Goal: Communication & Community: Answer question/provide support

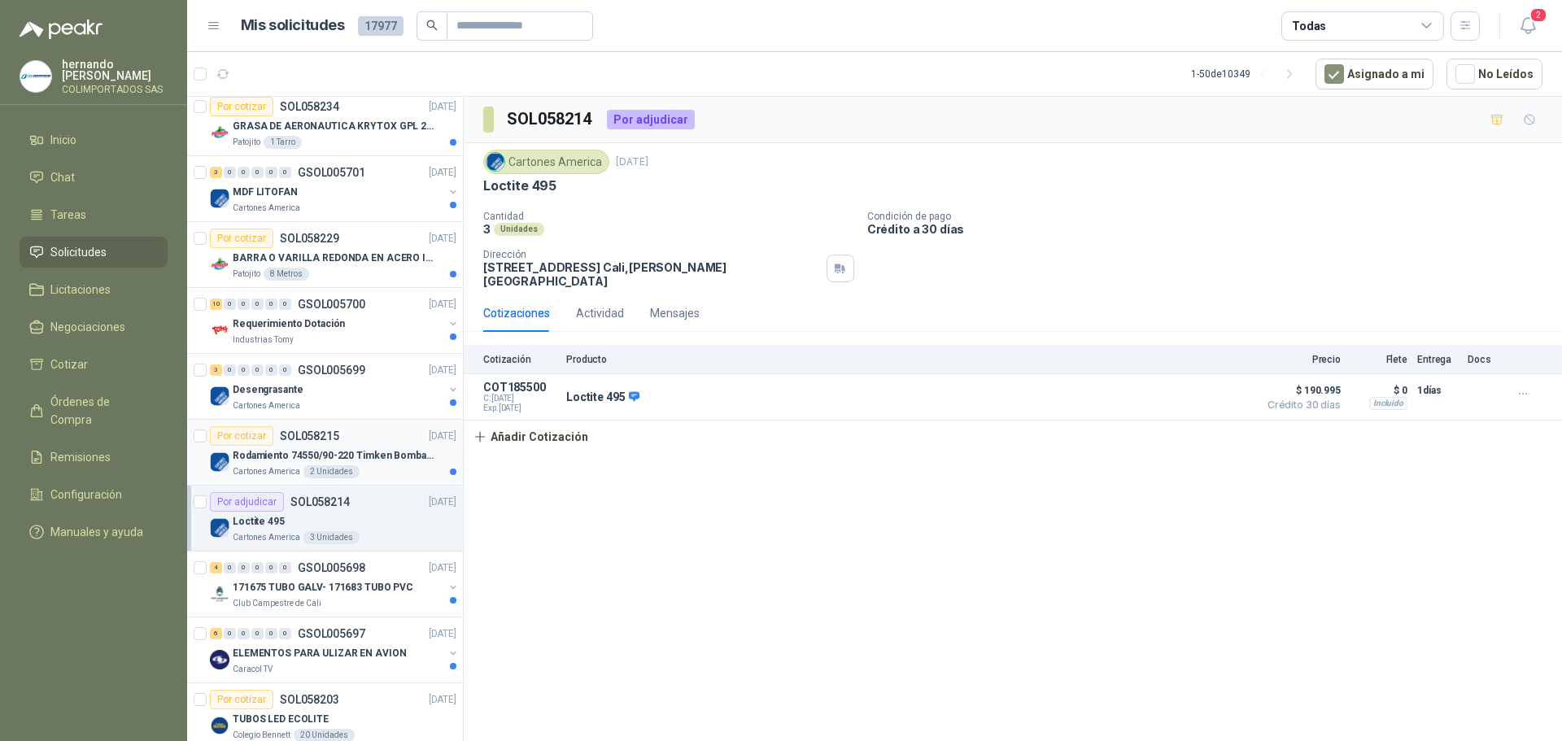
scroll to position [407, 0]
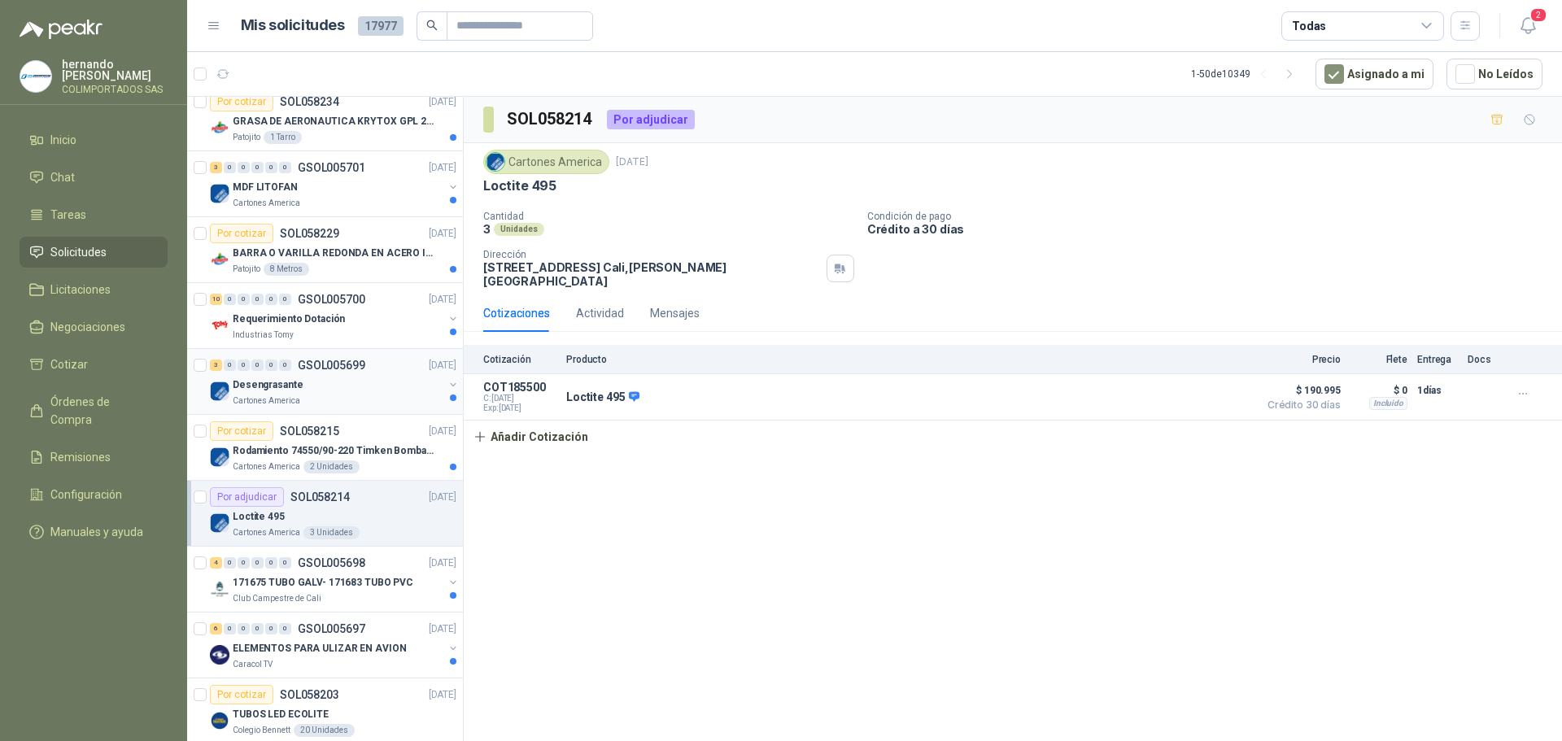
click at [384, 394] on div "Desengrasante" at bounding box center [338, 385] width 211 height 20
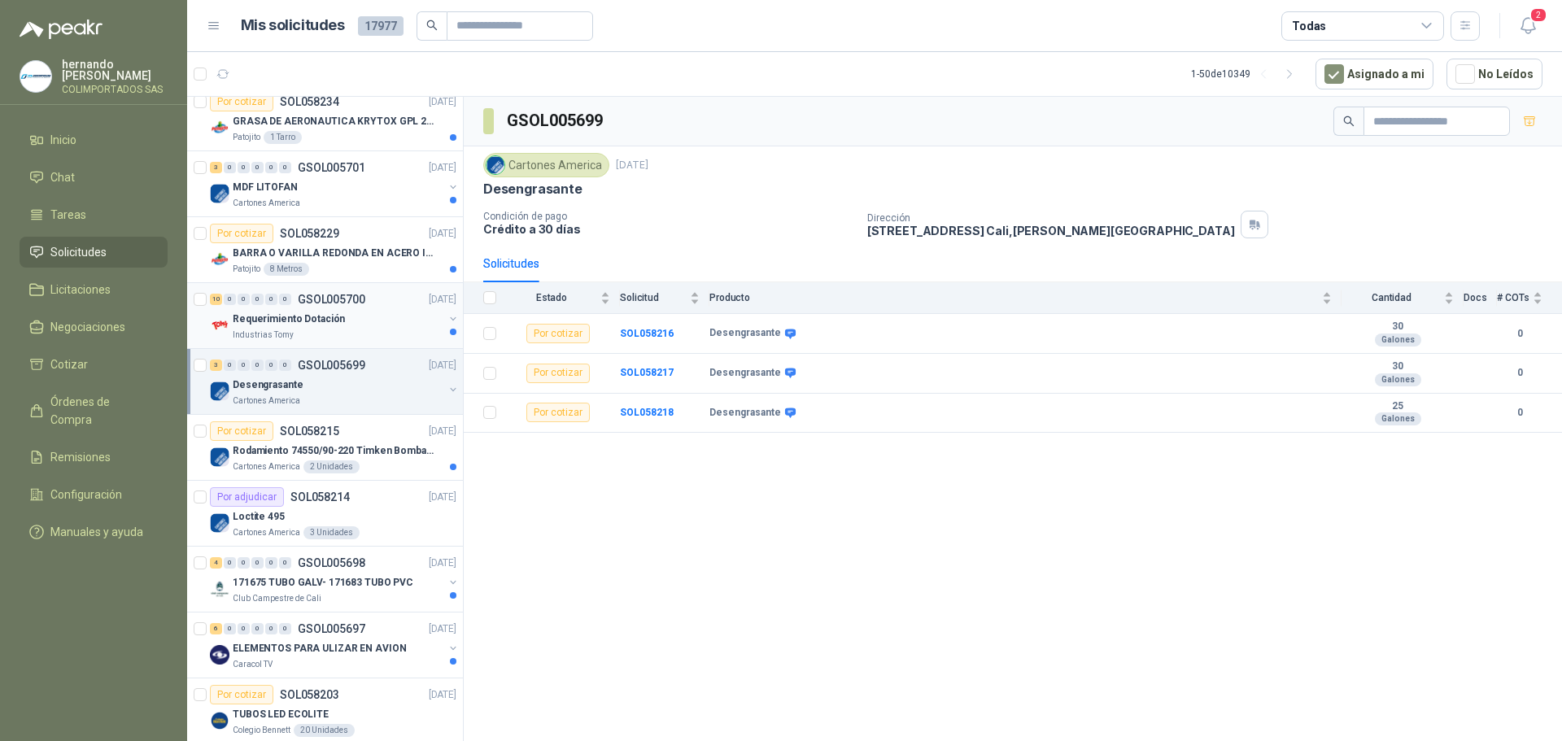
click at [376, 334] on div "Industrias Tomy" at bounding box center [338, 335] width 211 height 13
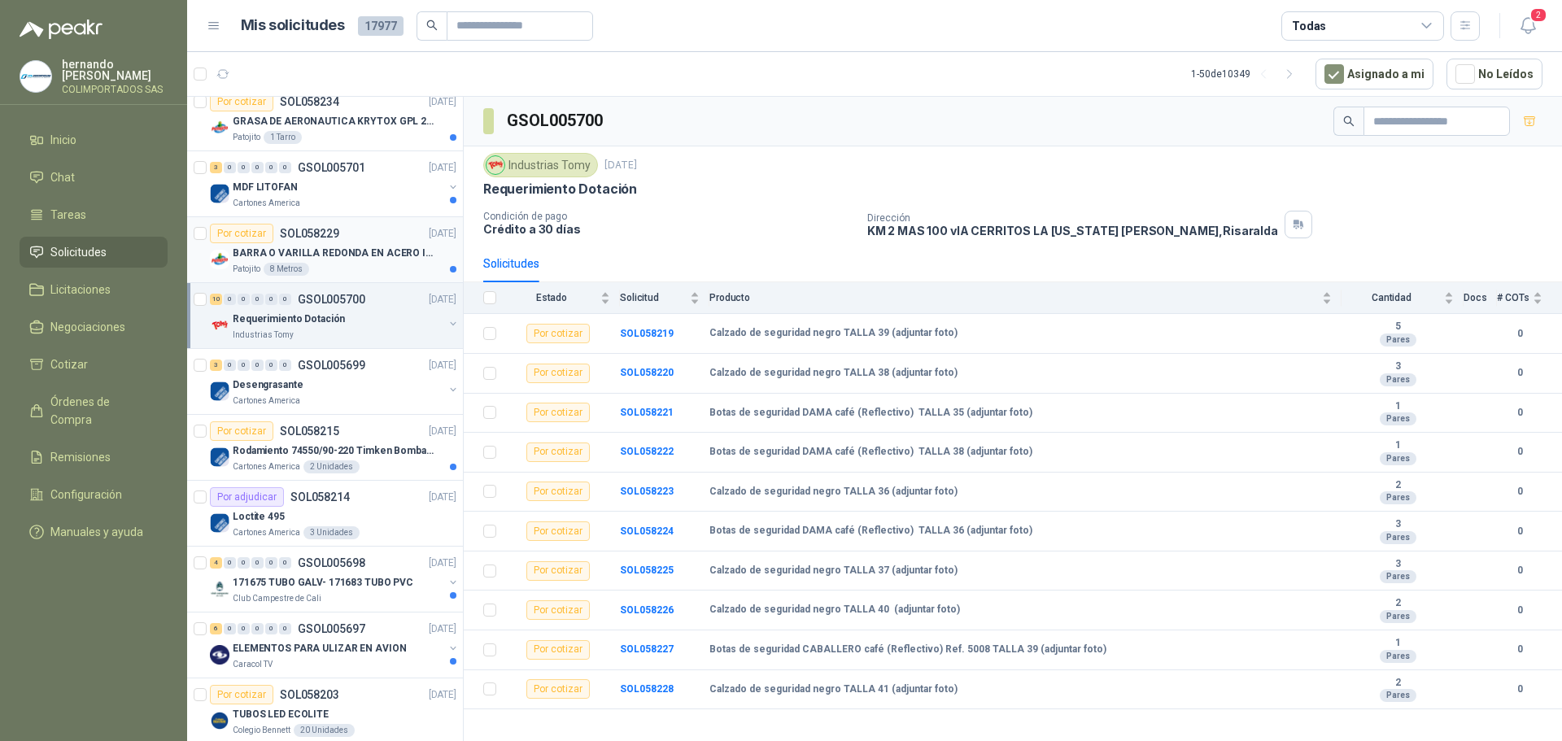
click at [352, 272] on div "Patojito 8 Metros" at bounding box center [345, 269] width 224 height 13
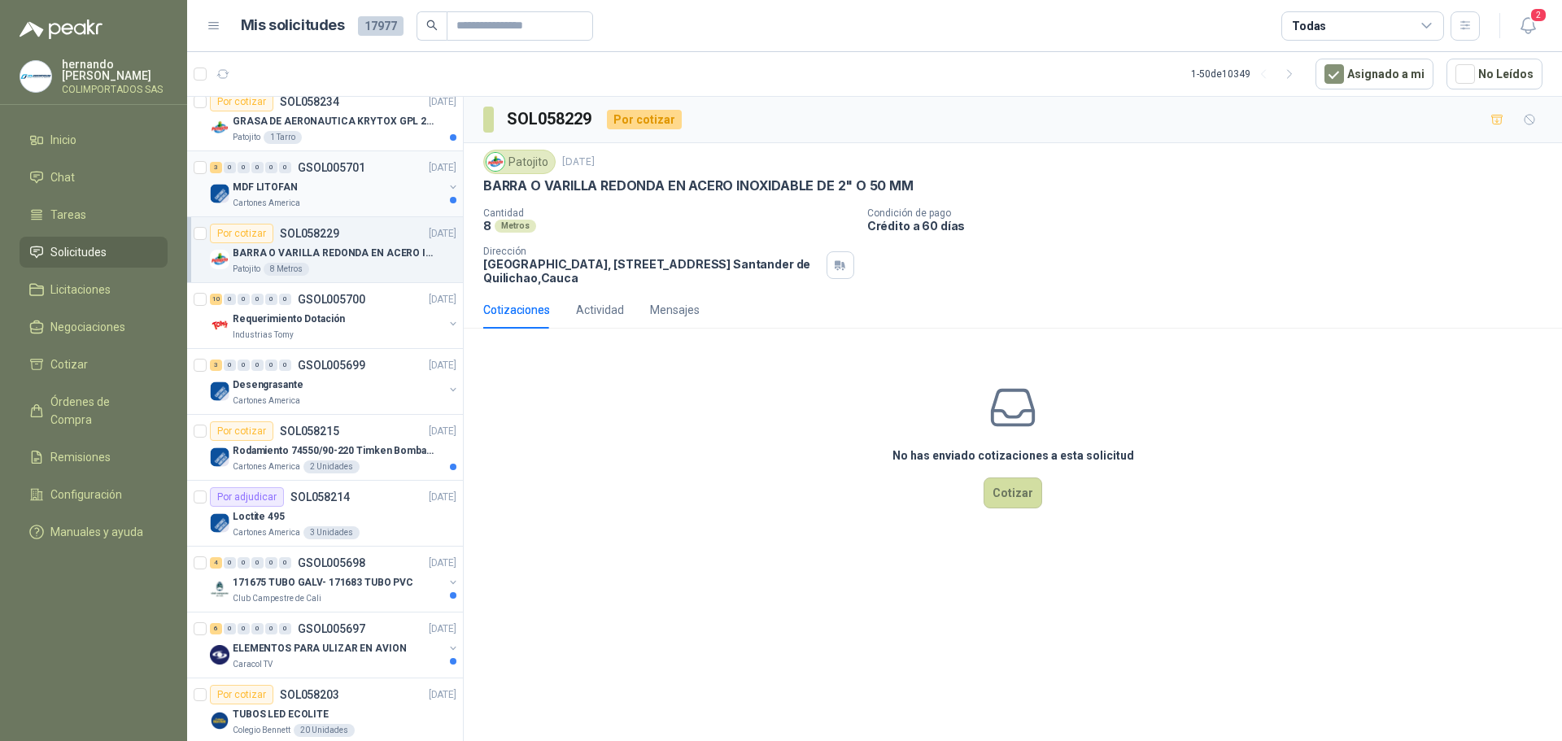
click at [345, 190] on div "MDF LITOFAN" at bounding box center [338, 187] width 211 height 20
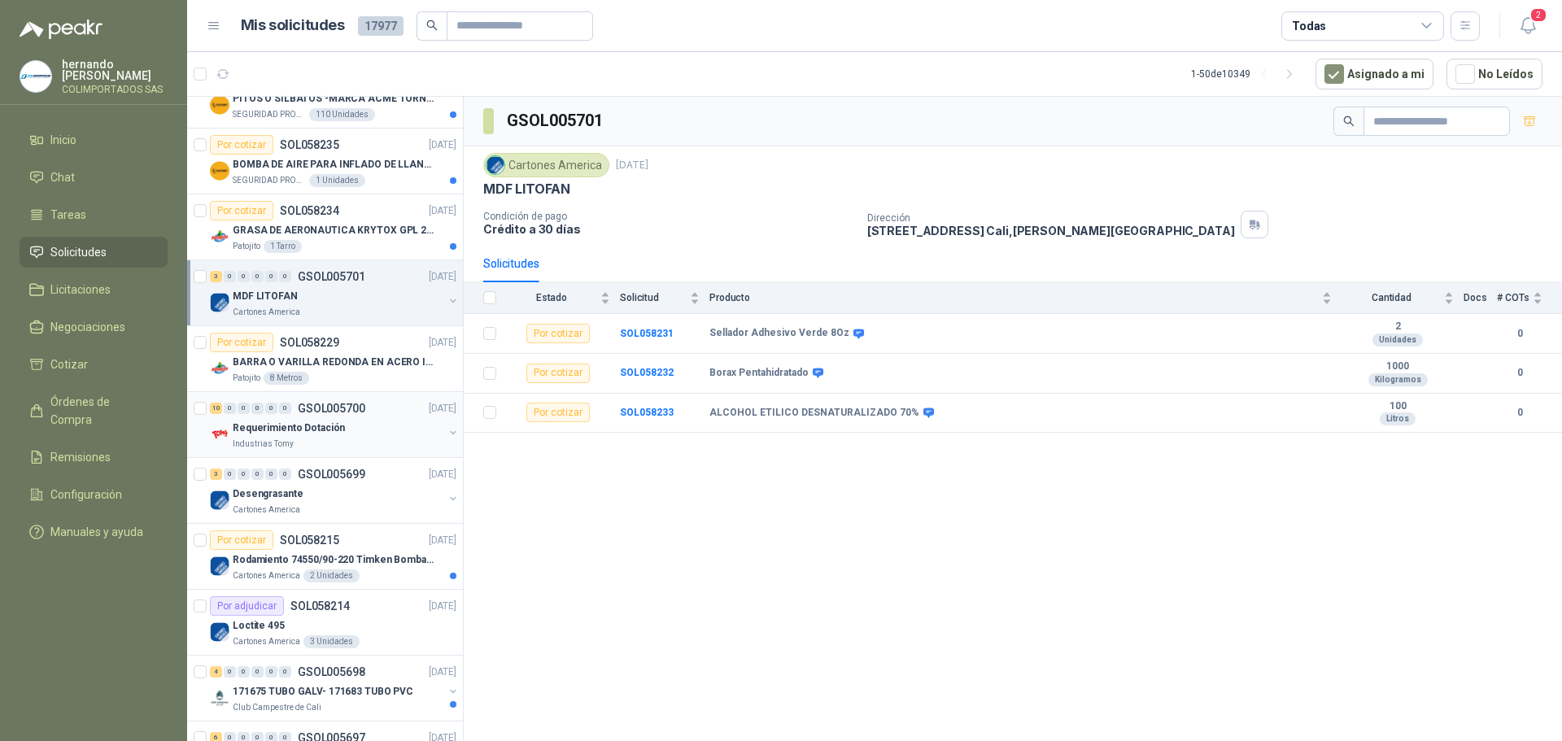
scroll to position [244, 0]
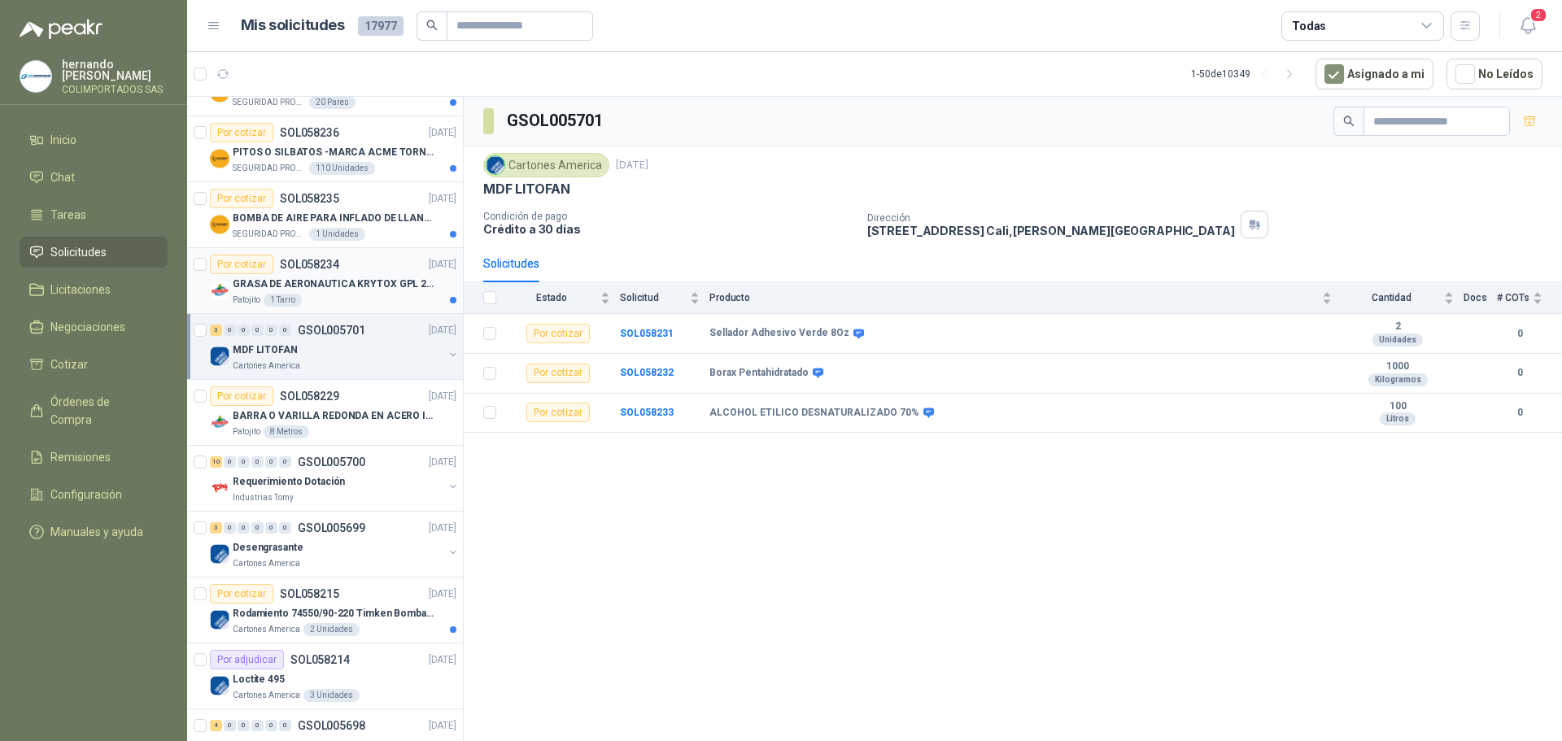
click at [361, 299] on div "Patojito 1 Tarro" at bounding box center [345, 300] width 224 height 13
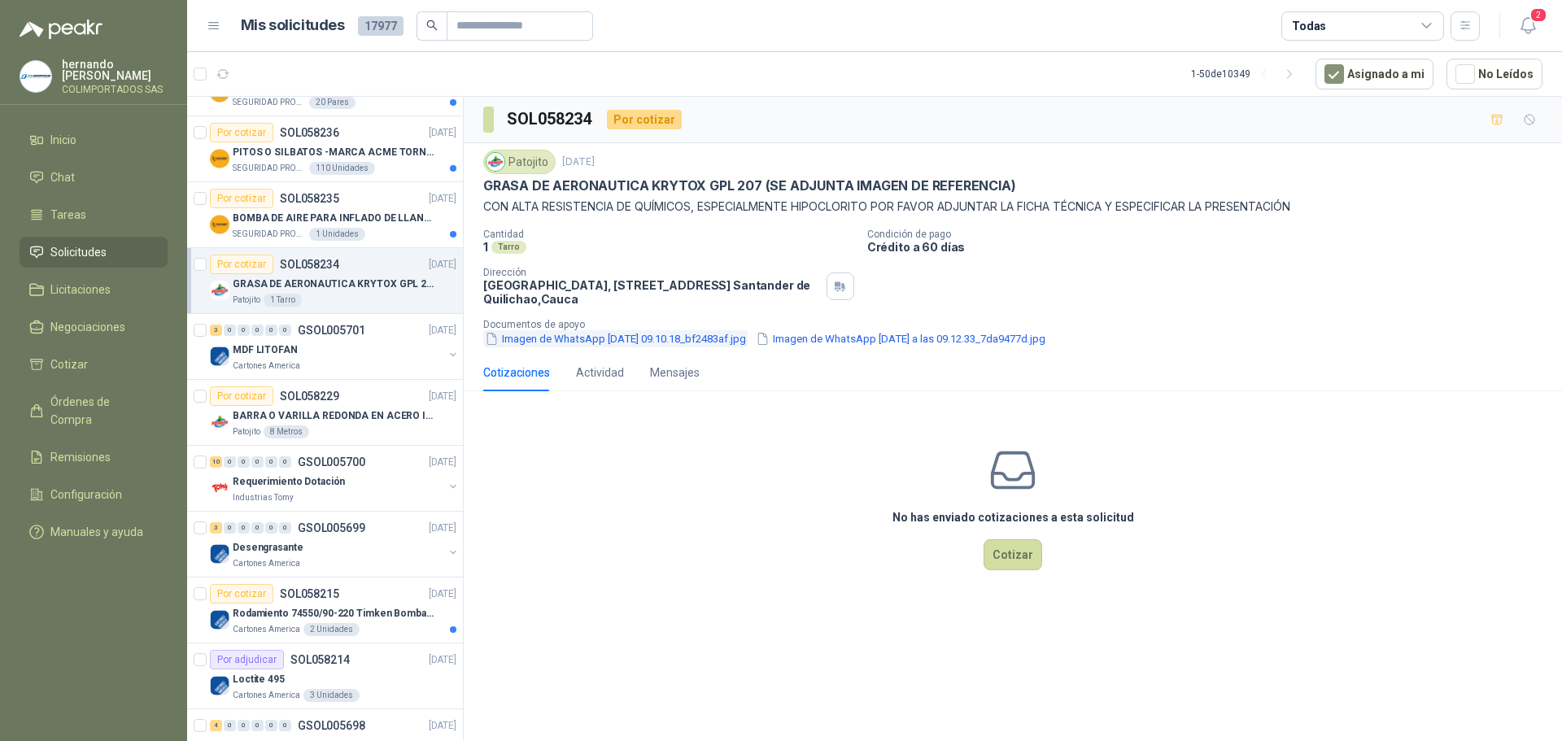
click at [573, 343] on button "Imagen de WhatsApp [DATE] 09.10.18_bf2483af.jpg" at bounding box center [615, 338] width 264 height 17
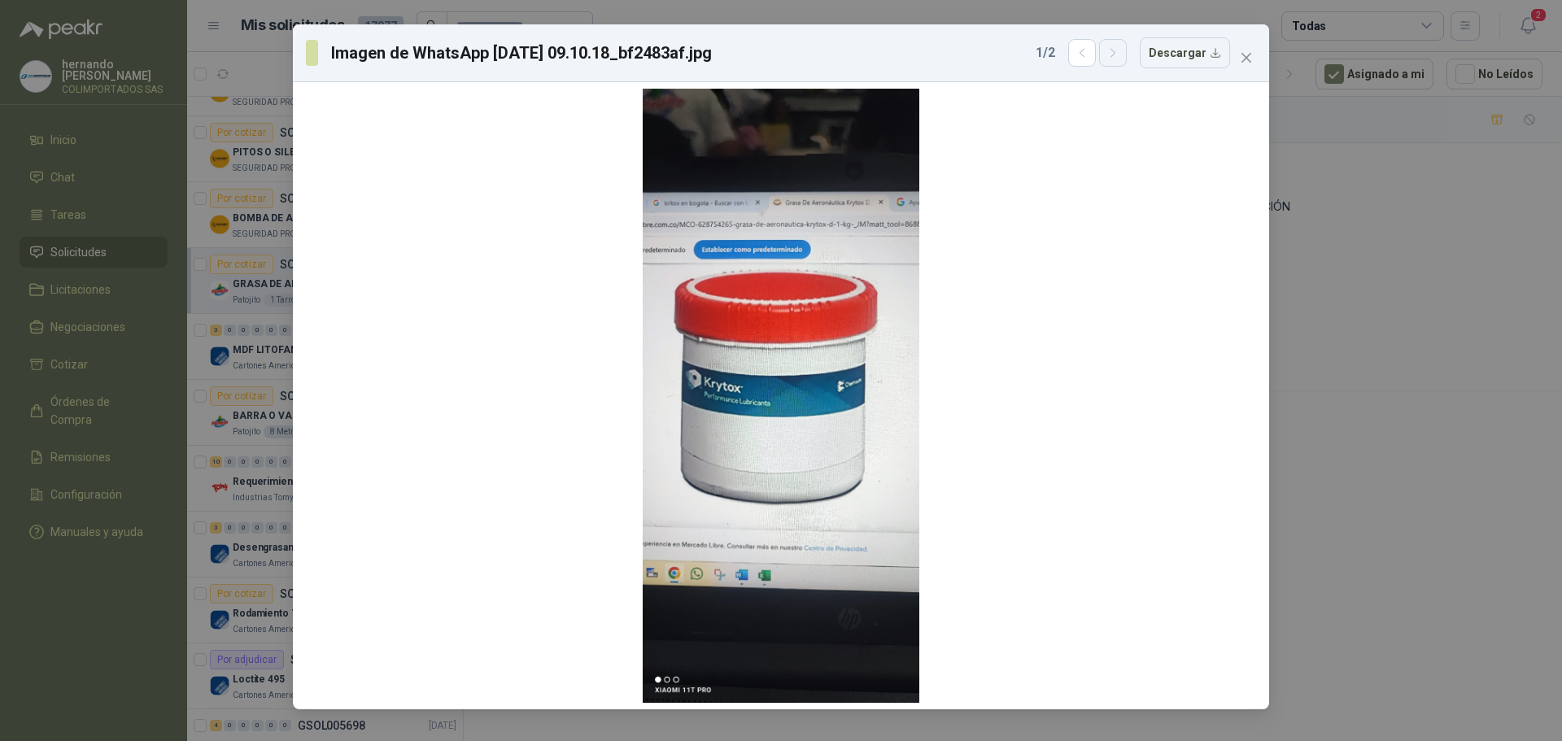
click at [1120, 53] on icon "button" at bounding box center [1114, 53] width 14 height 14
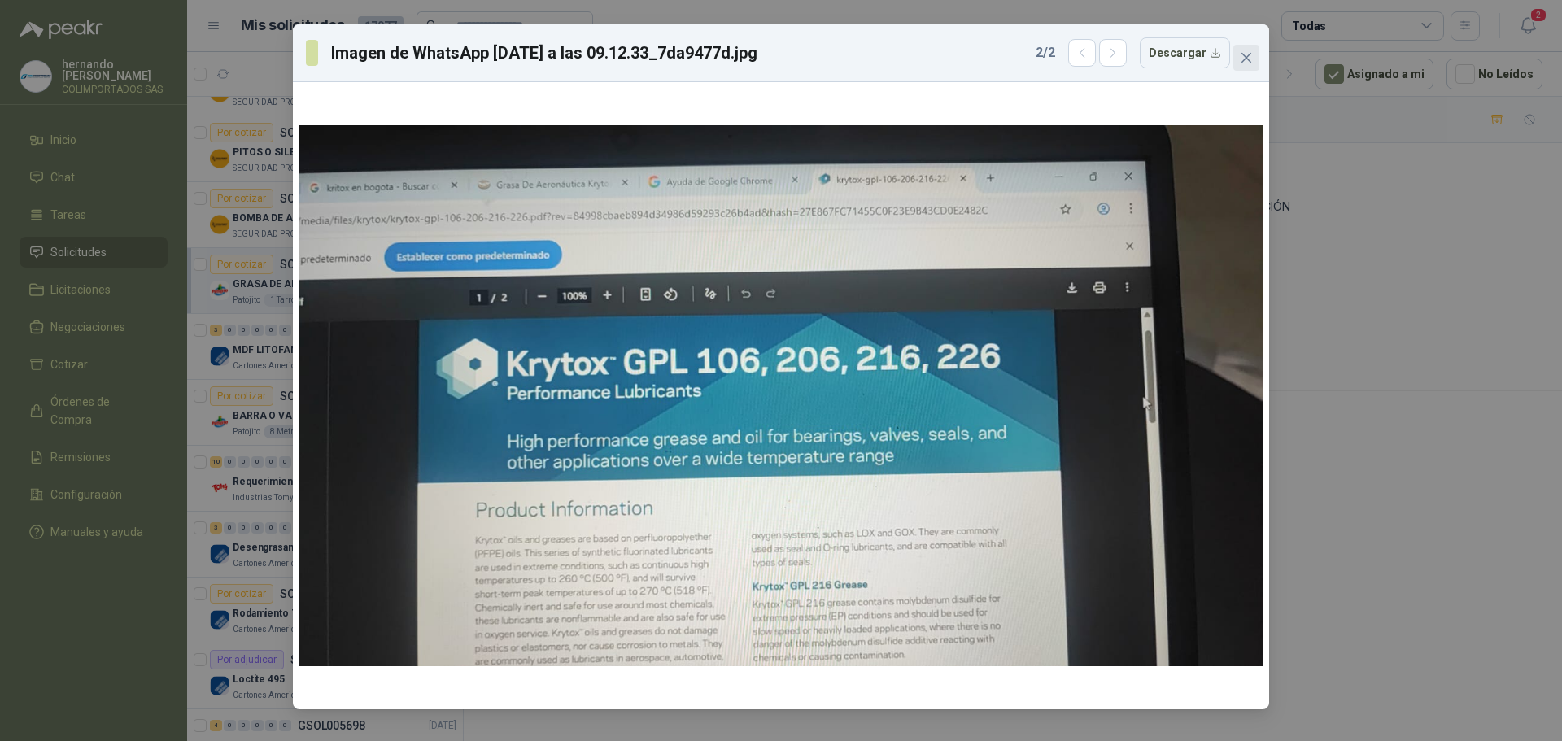
click at [1243, 62] on icon "close" at bounding box center [1247, 58] width 10 height 10
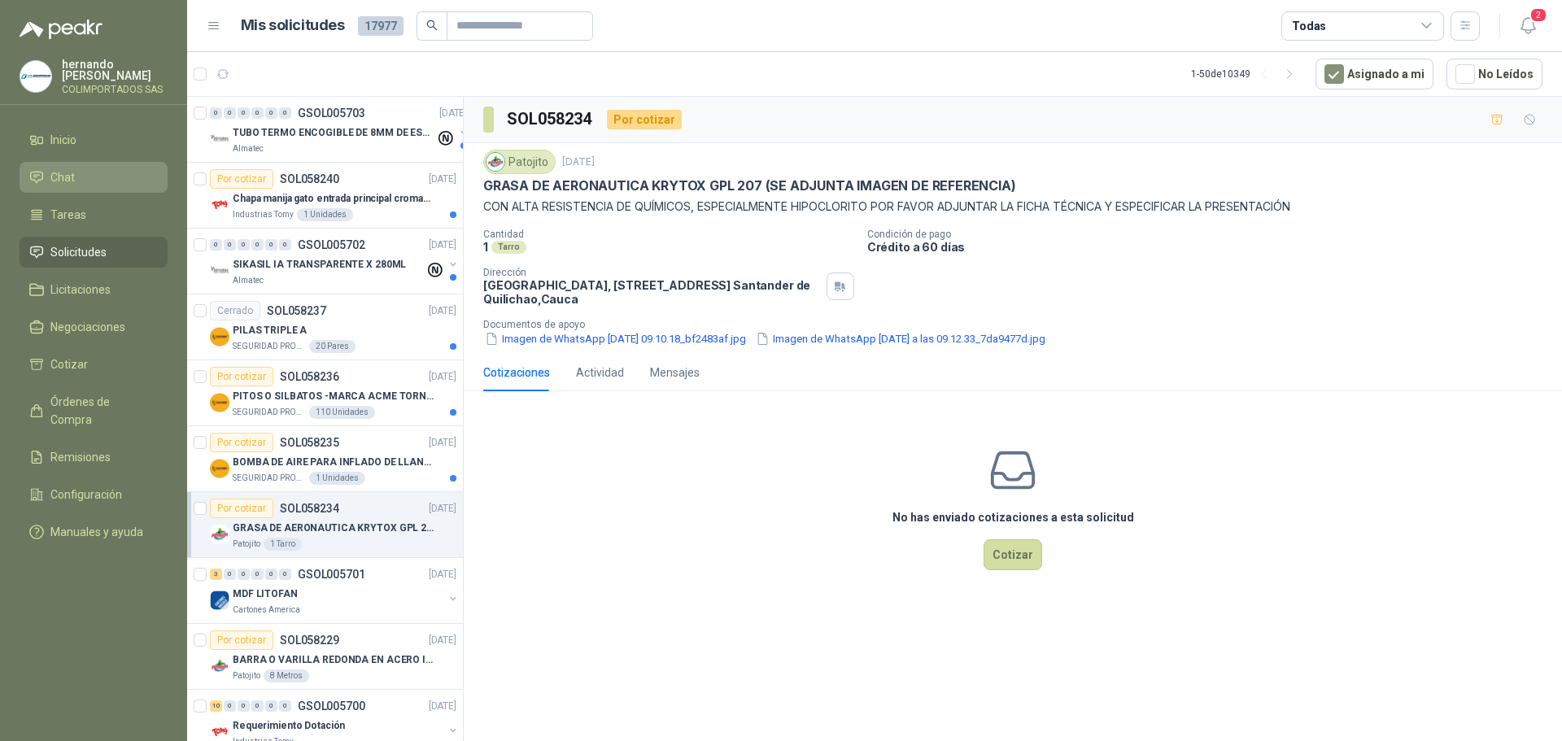
click at [98, 175] on li "Chat" at bounding box center [93, 177] width 129 height 18
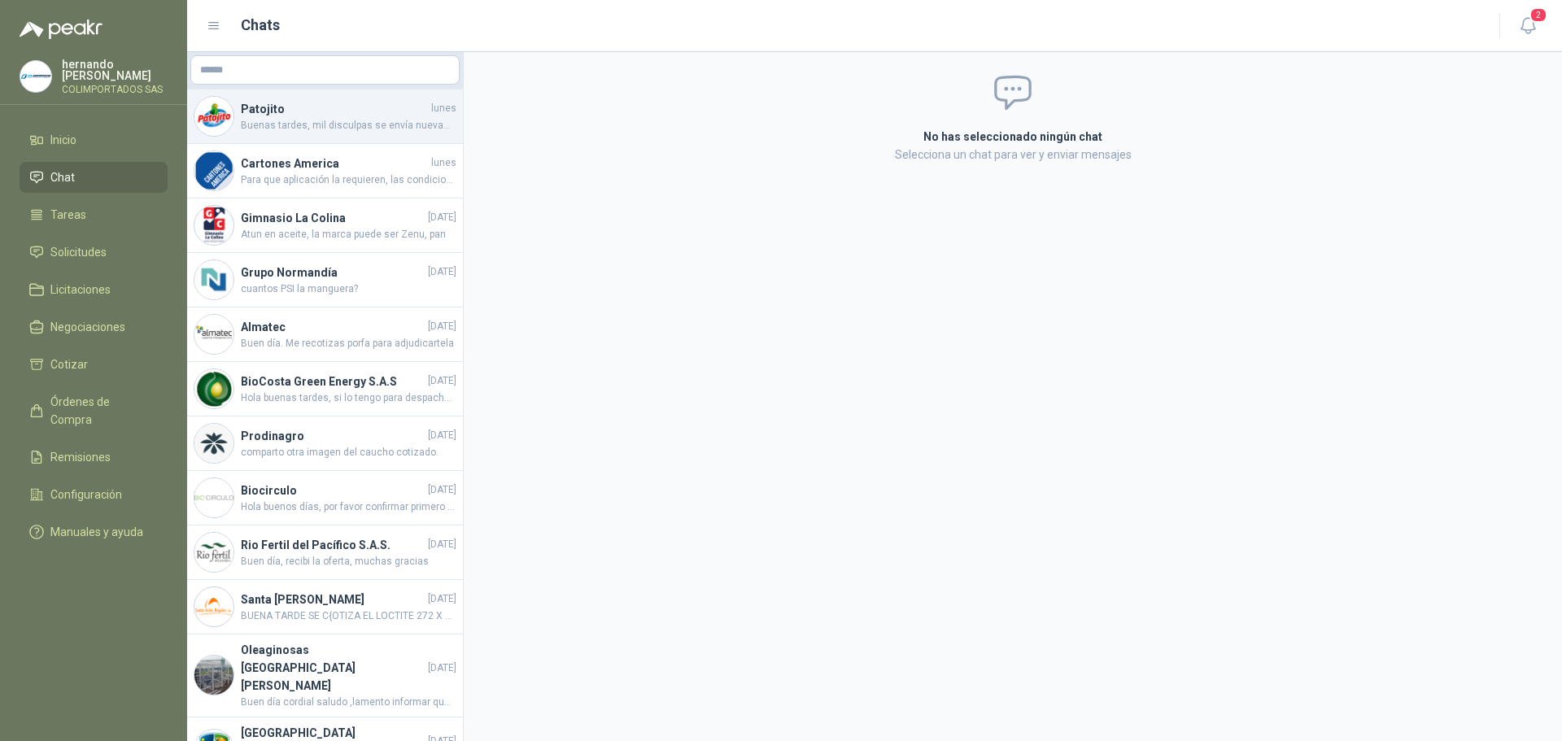
click at [339, 125] on span "Buenas tardes, mil disculpas se envía nuevamente la cotización de la manguera y…" at bounding box center [349, 125] width 216 height 15
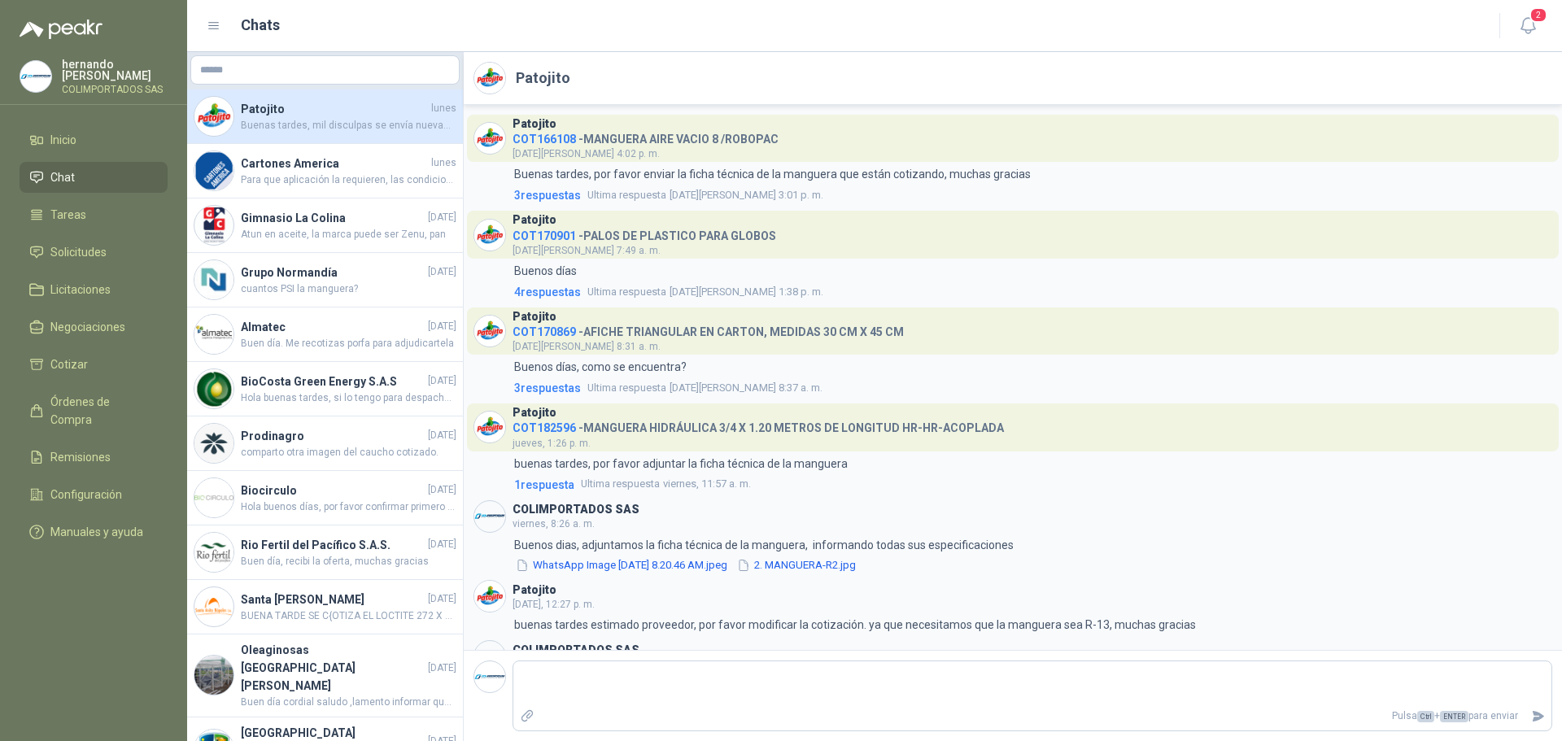
scroll to position [54, 0]
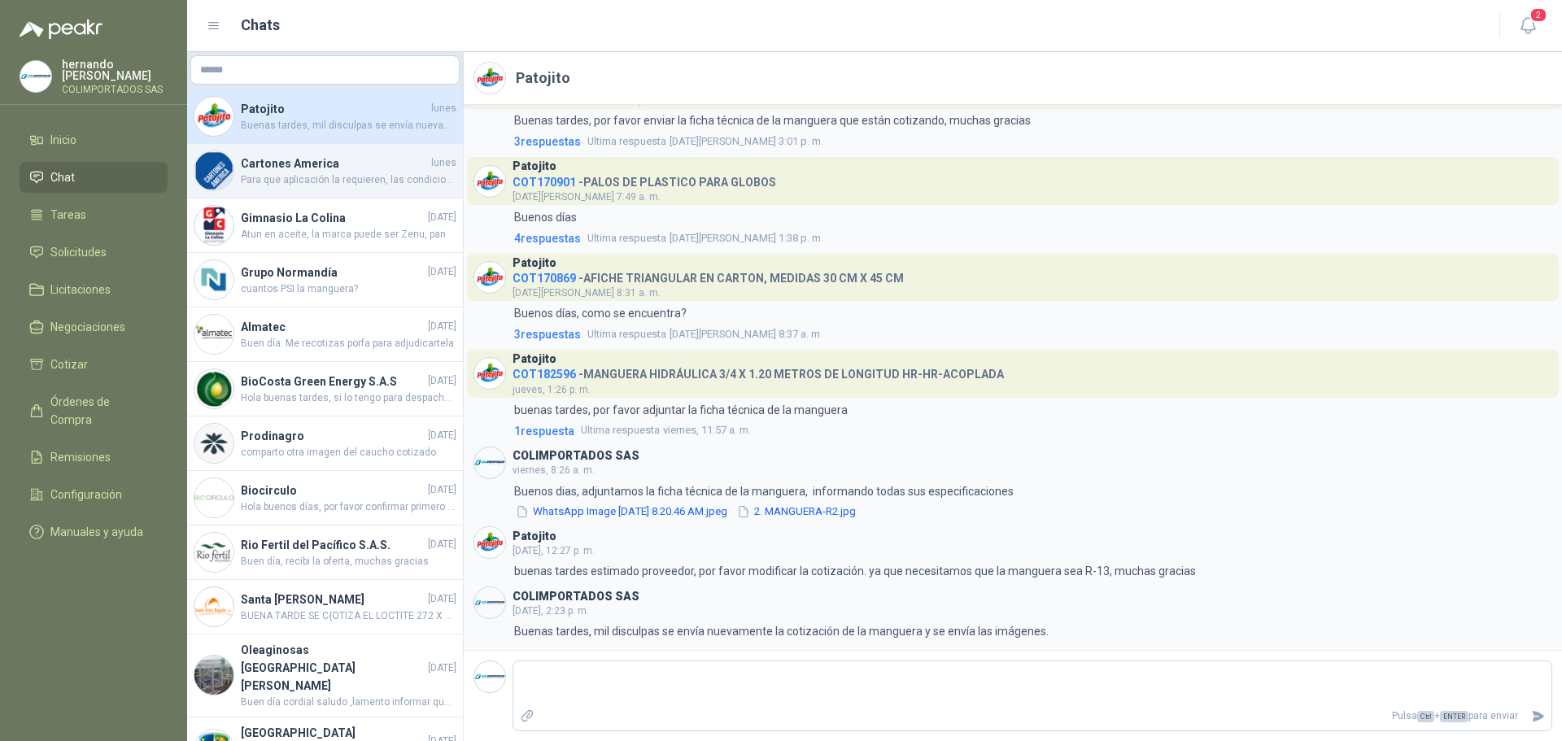
click at [344, 185] on span "Para que aplicación la requieren, las condiciones de operación, la presión y te…" at bounding box center [349, 179] width 216 height 15
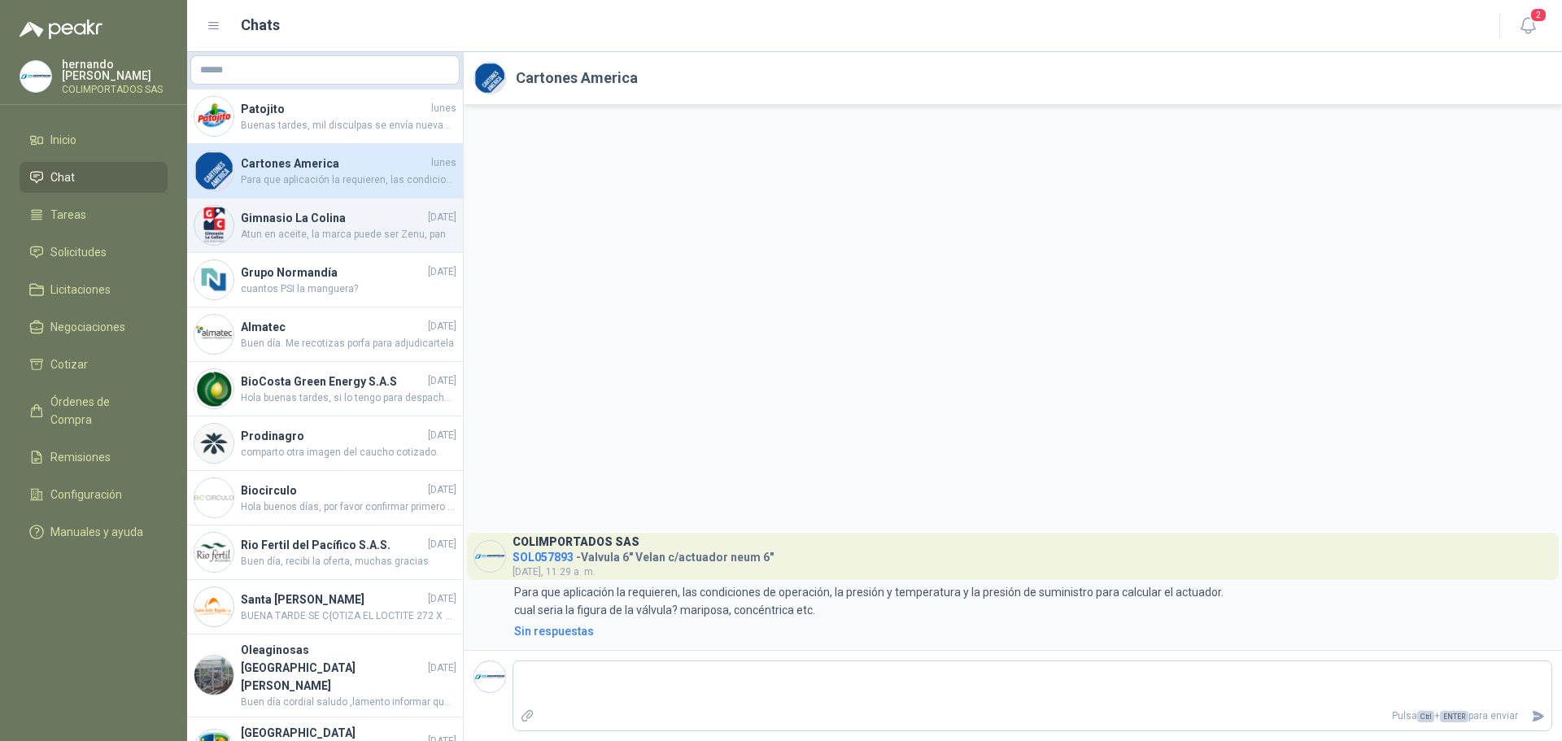
click at [338, 221] on h4 "Gimnasio La Colina" at bounding box center [333, 218] width 184 height 18
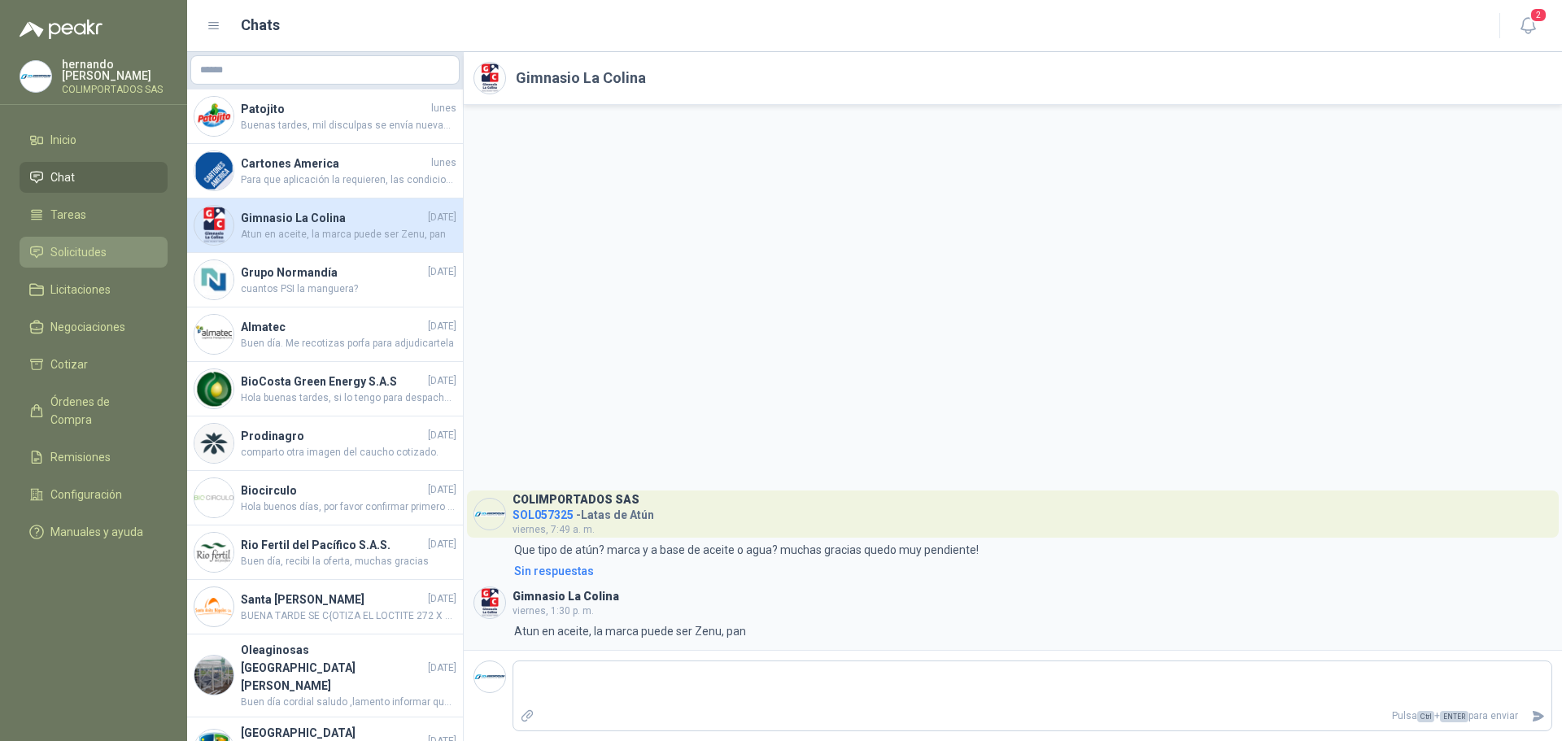
click at [99, 247] on span "Solicitudes" at bounding box center [78, 252] width 56 height 18
